Goal: Check status: Check status

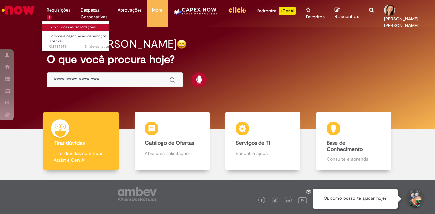
click at [54, 28] on link "Exibir Todas as Solicitações" at bounding box center [79, 27] width 75 height 7
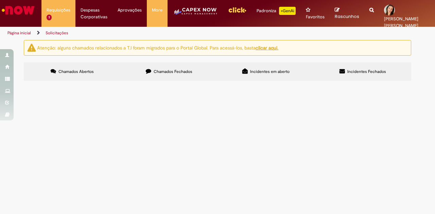
click at [174, 69] on span "Chamados Fechados" at bounding box center [172, 71] width 39 height 5
click at [0, 0] on span "Funcionário afastado por 15 dias, inicialmente com atestado F41 CID-10. No reto…" at bounding box center [0, 0] width 0 height 0
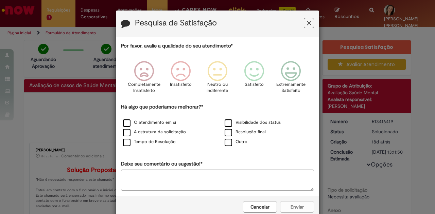
click at [308, 23] on icon "Feedback" at bounding box center [309, 23] width 4 height 7
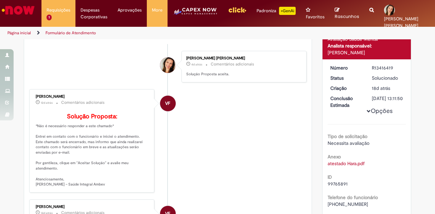
scroll to position [58, 0]
